Goal: Transaction & Acquisition: Purchase product/service

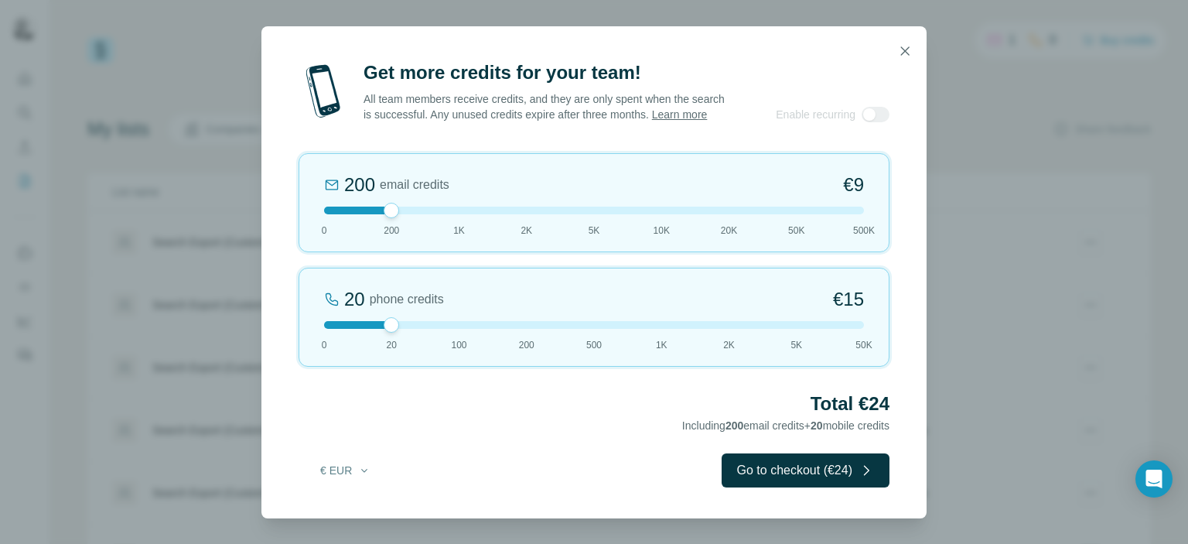
click at [330, 329] on div at bounding box center [594, 325] width 540 height 8
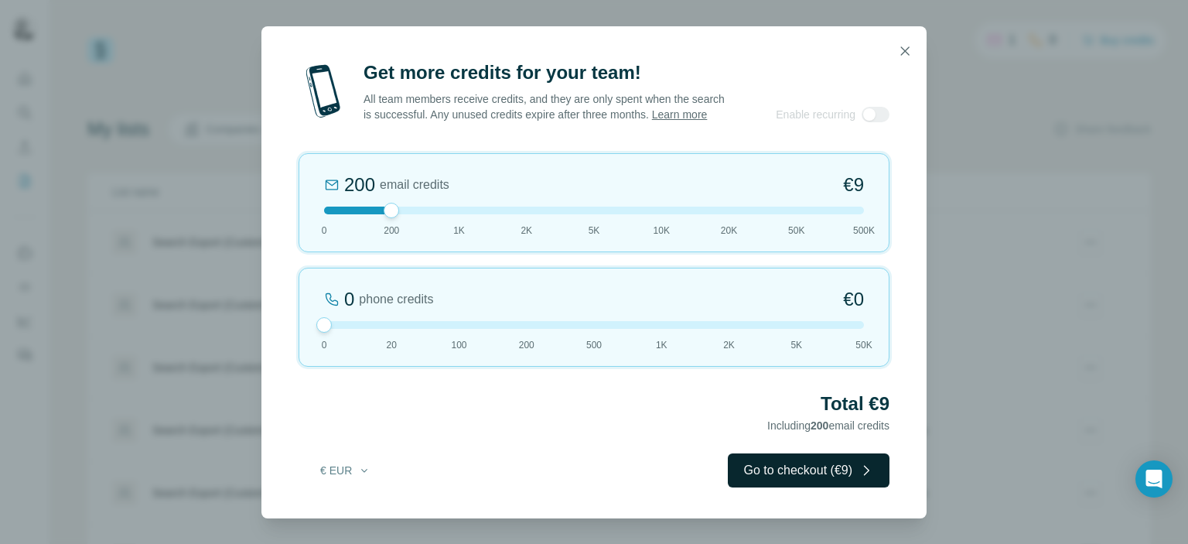
click at [767, 473] on button "Go to checkout (€9)" at bounding box center [809, 470] width 162 height 34
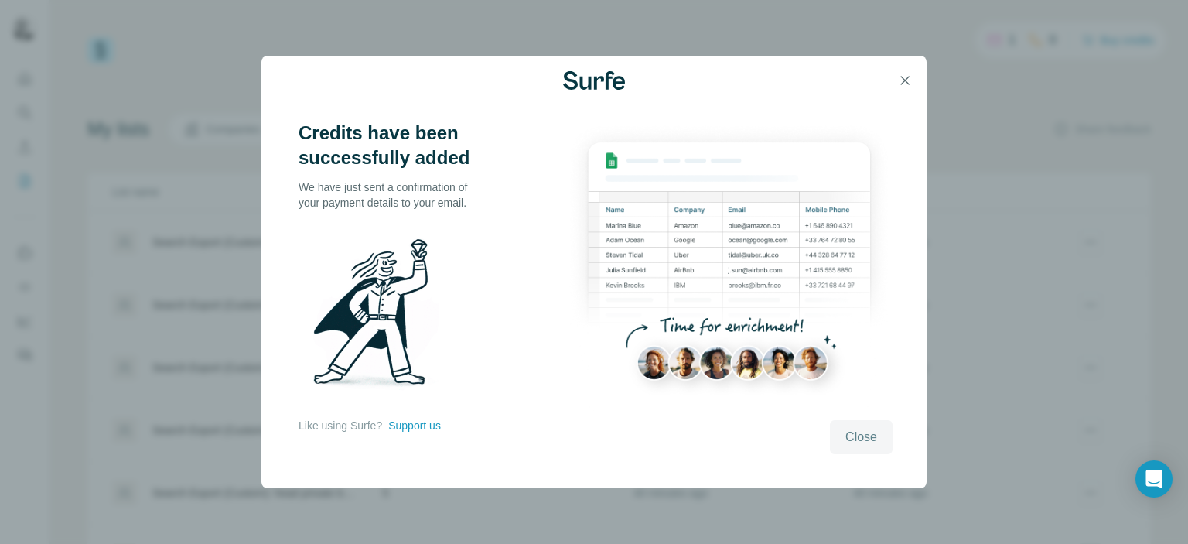
click at [853, 438] on span "Close" at bounding box center [862, 437] width 32 height 19
